Goal: Task Accomplishment & Management: Use online tool/utility

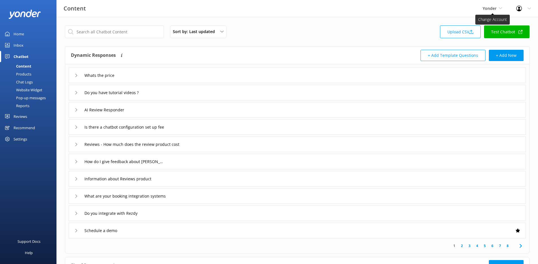
click at [496, 8] on span "Yonder" at bounding box center [489, 8] width 14 height 5
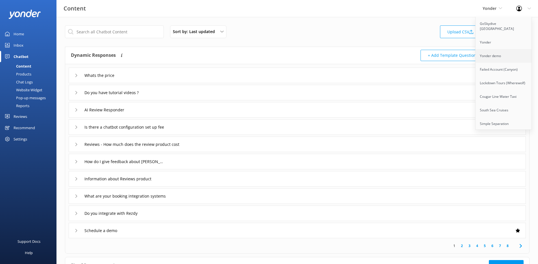
click at [493, 49] on link "Yonder demo" at bounding box center [503, 56] width 56 height 14
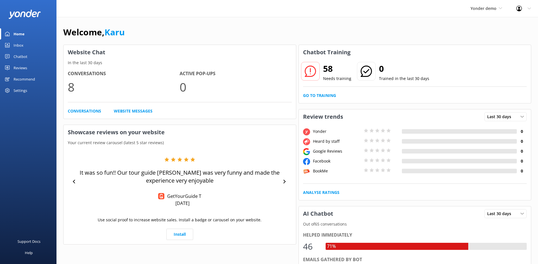
click at [25, 49] on link "Inbox" at bounding box center [28, 45] width 56 height 11
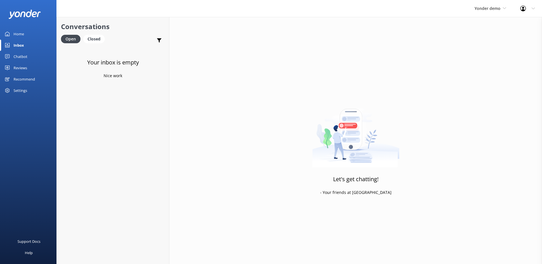
click at [26, 56] on div "Chatbot" at bounding box center [21, 56] width 14 height 11
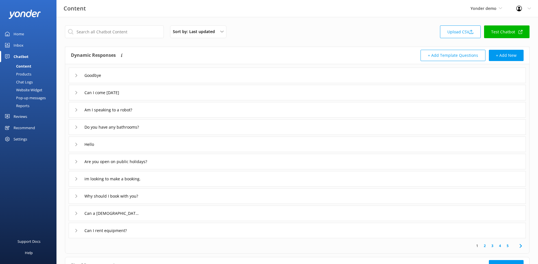
click at [512, 33] on link "Test Chatbot" at bounding box center [506, 31] width 45 height 13
